Goal: Information Seeking & Learning: Learn about a topic

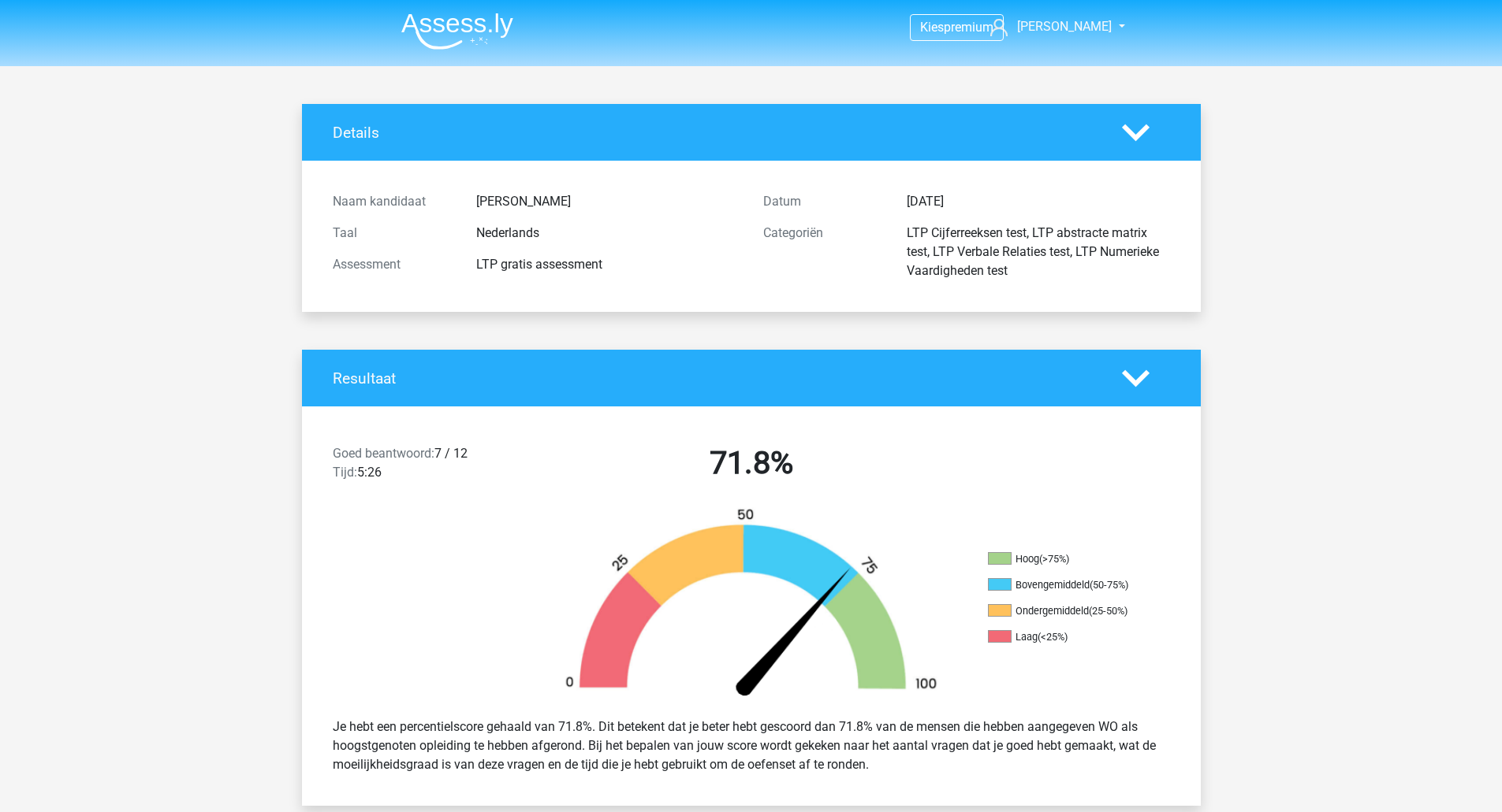
click at [435, 43] on img at bounding box center [457, 30] width 112 height 37
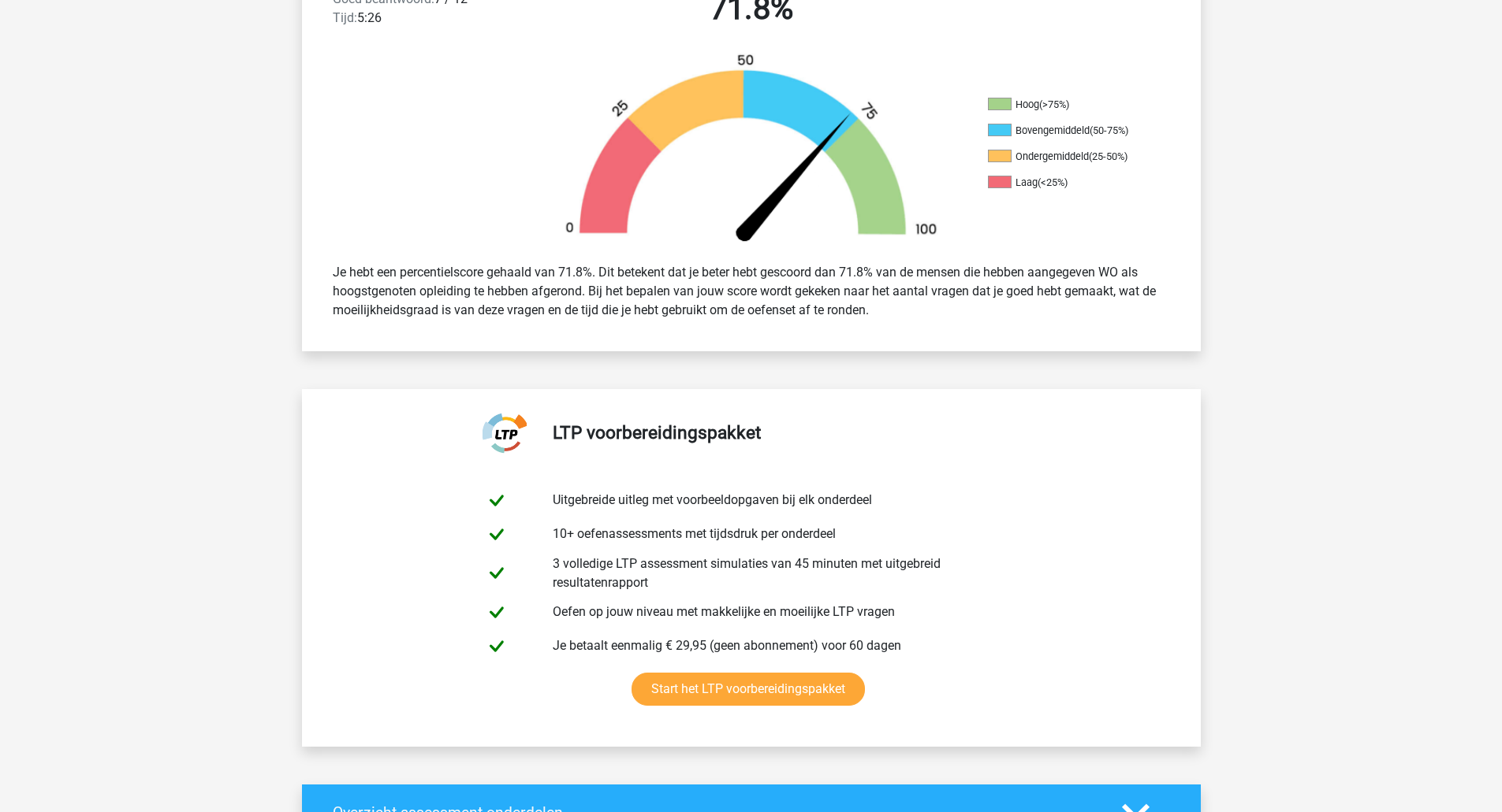
scroll to position [513, 0]
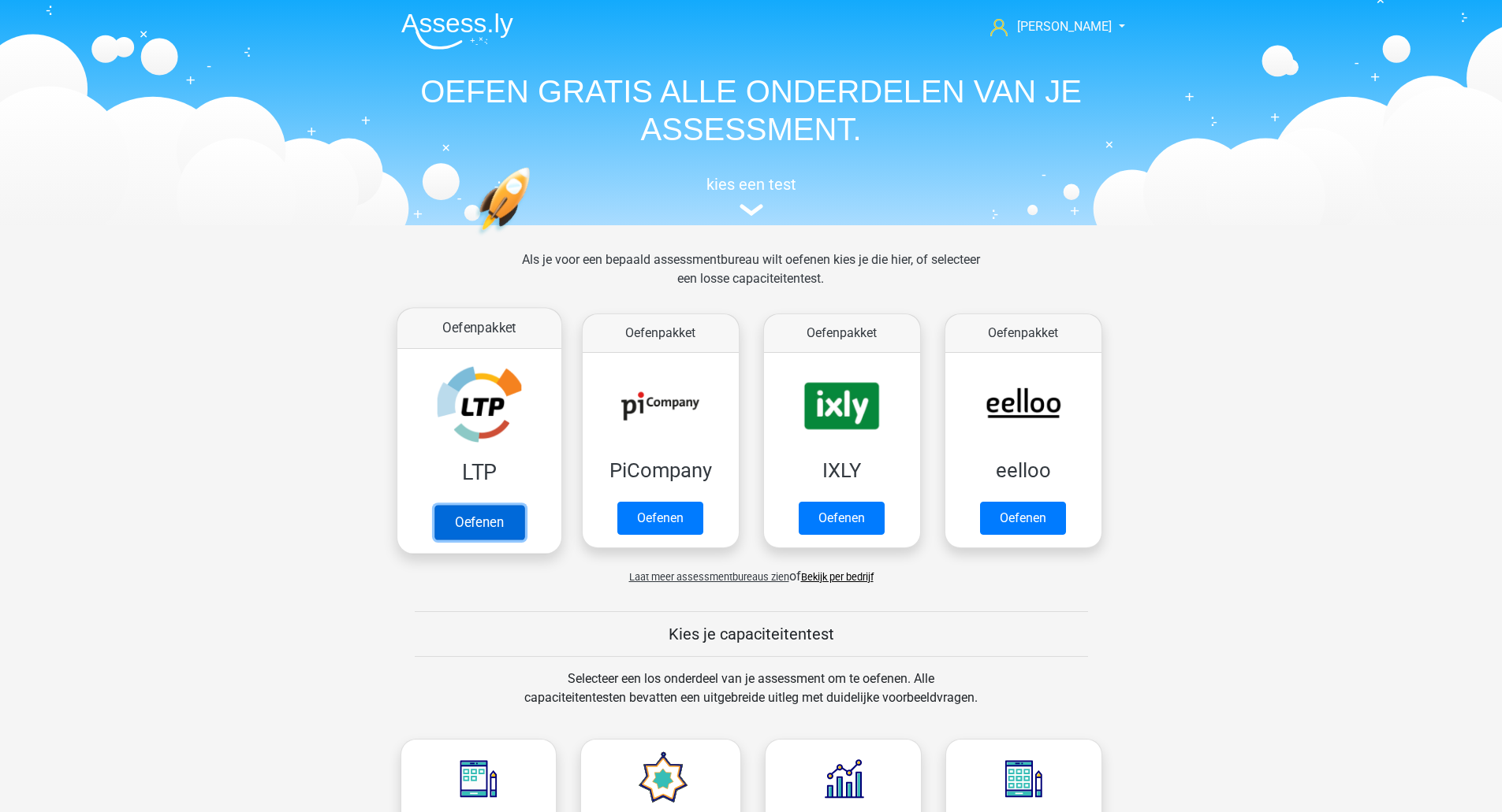
click at [493, 505] on link "Oefenen" at bounding box center [479, 523] width 90 height 35
